Goal: Register for event/course

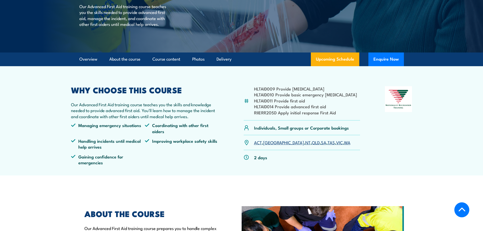
scroll to position [101, 0]
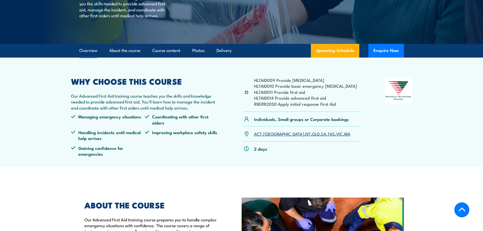
click at [312, 134] on link "QLD" at bounding box center [316, 134] width 8 height 6
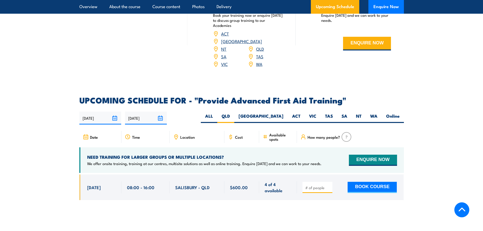
scroll to position [704, 0]
